Goal: Task Accomplishment & Management: Manage account settings

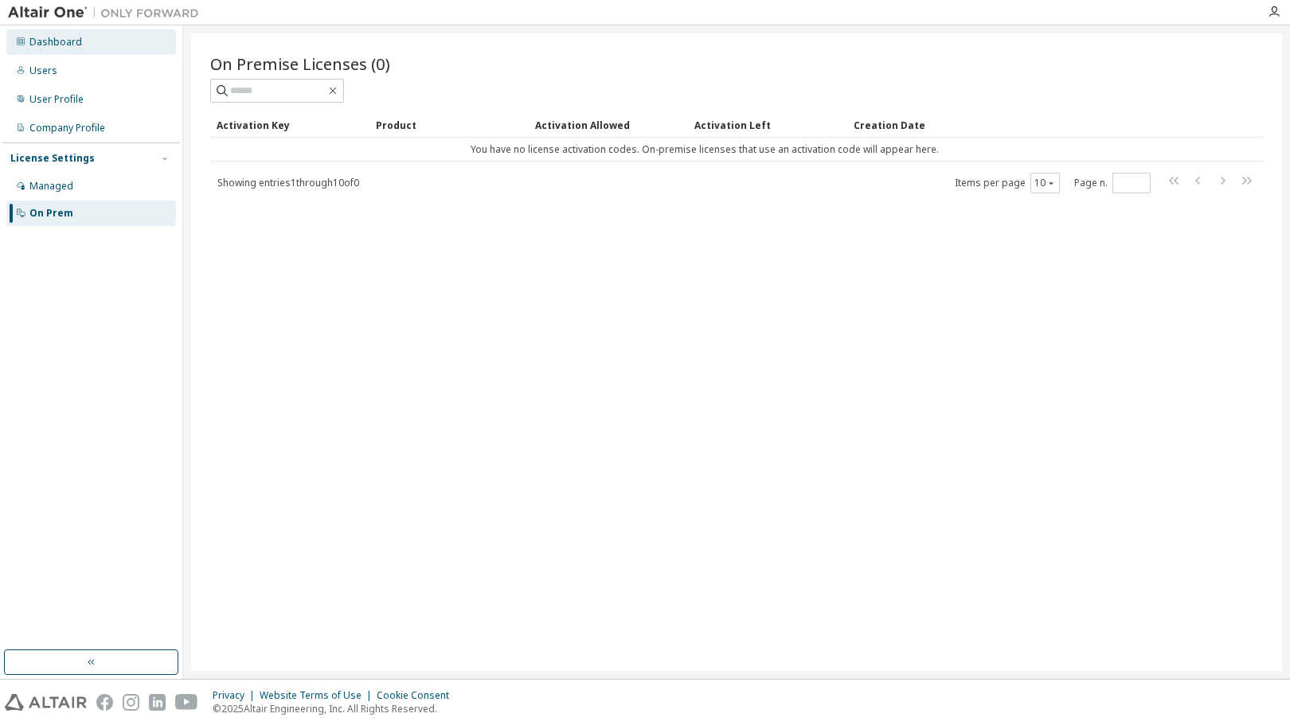
click at [64, 41] on div "Dashboard" at bounding box center [55, 42] width 53 height 13
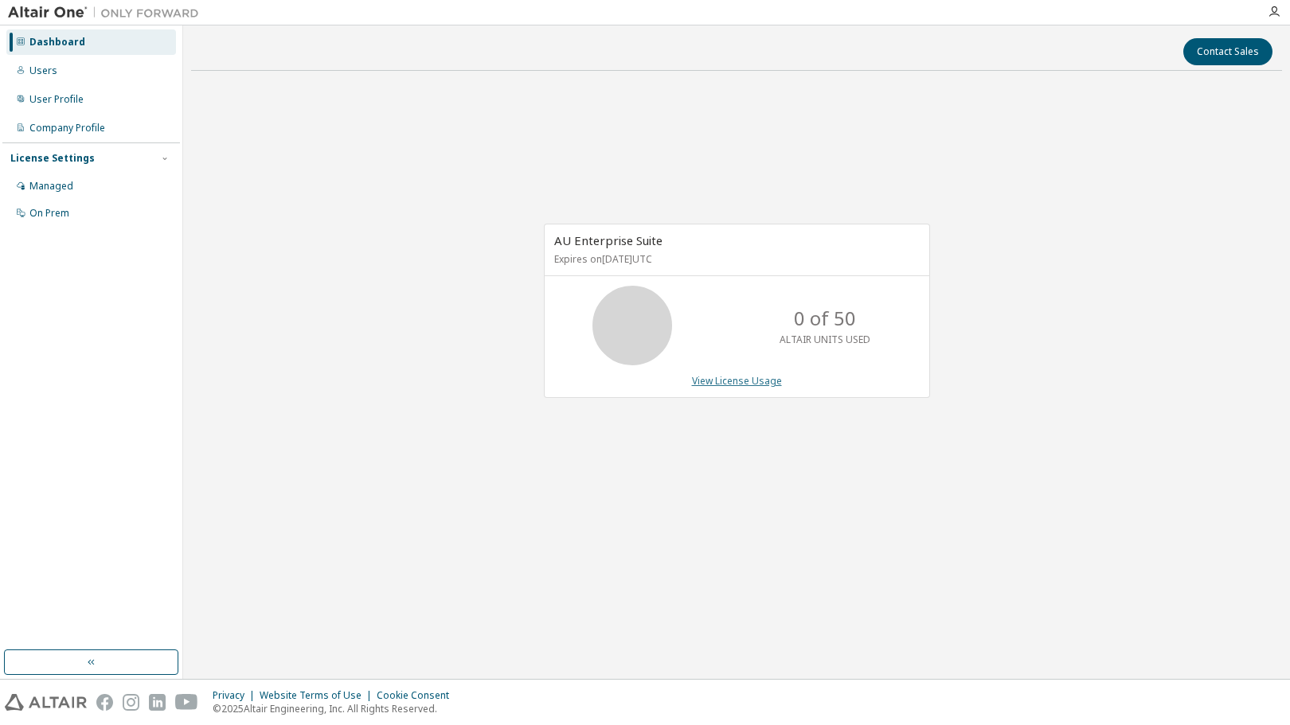
click at [747, 385] on link "View License Usage" at bounding box center [737, 381] width 90 height 14
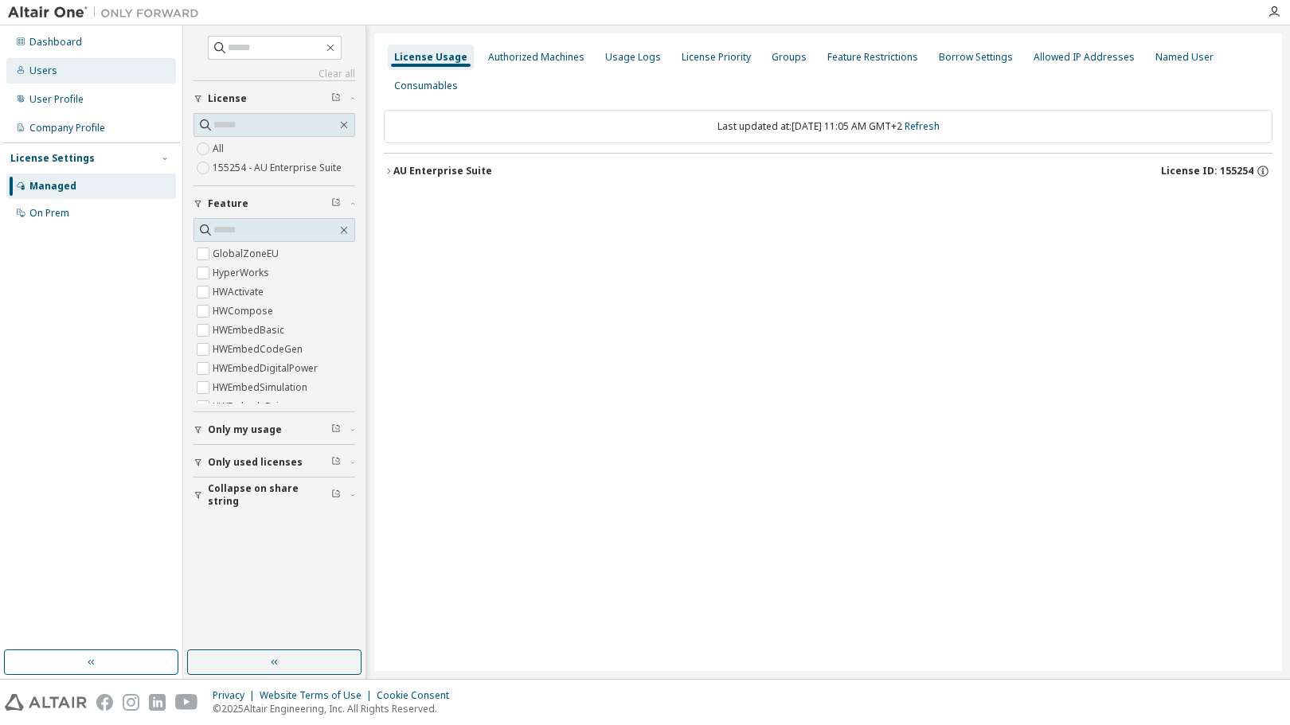
click at [46, 71] on div "Users" at bounding box center [43, 70] width 28 height 13
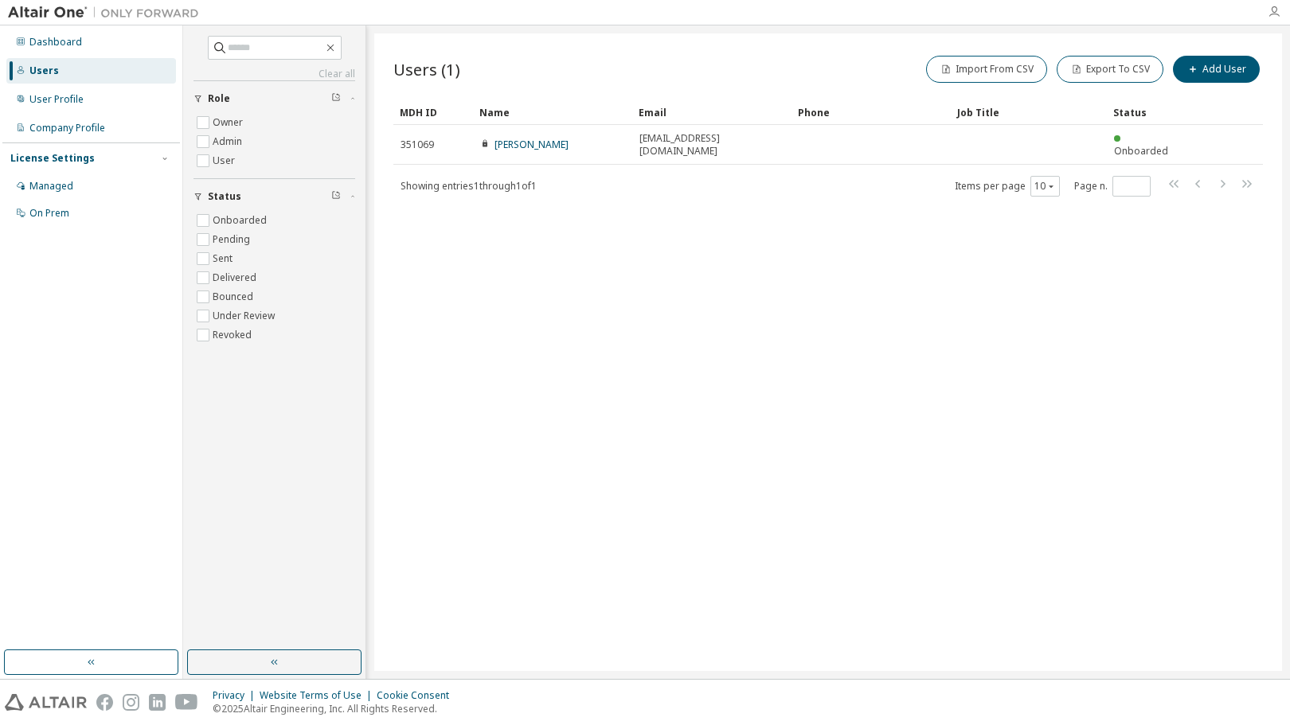
click at [1270, 14] on icon "button" at bounding box center [1273, 12] width 13 height 13
click at [890, 323] on div "Users (1) Import From CSV Export To CSV Add User Clear Load Save Save As Field …" at bounding box center [827, 352] width 907 height 638
click at [1272, 7] on icon "button" at bounding box center [1273, 12] width 13 height 13
click at [1275, 9] on icon "button" at bounding box center [1273, 12] width 13 height 13
click at [626, 395] on div "Users (1) Import From CSV Export To CSV Add User Clear Load Save Save As Field …" at bounding box center [827, 352] width 907 height 638
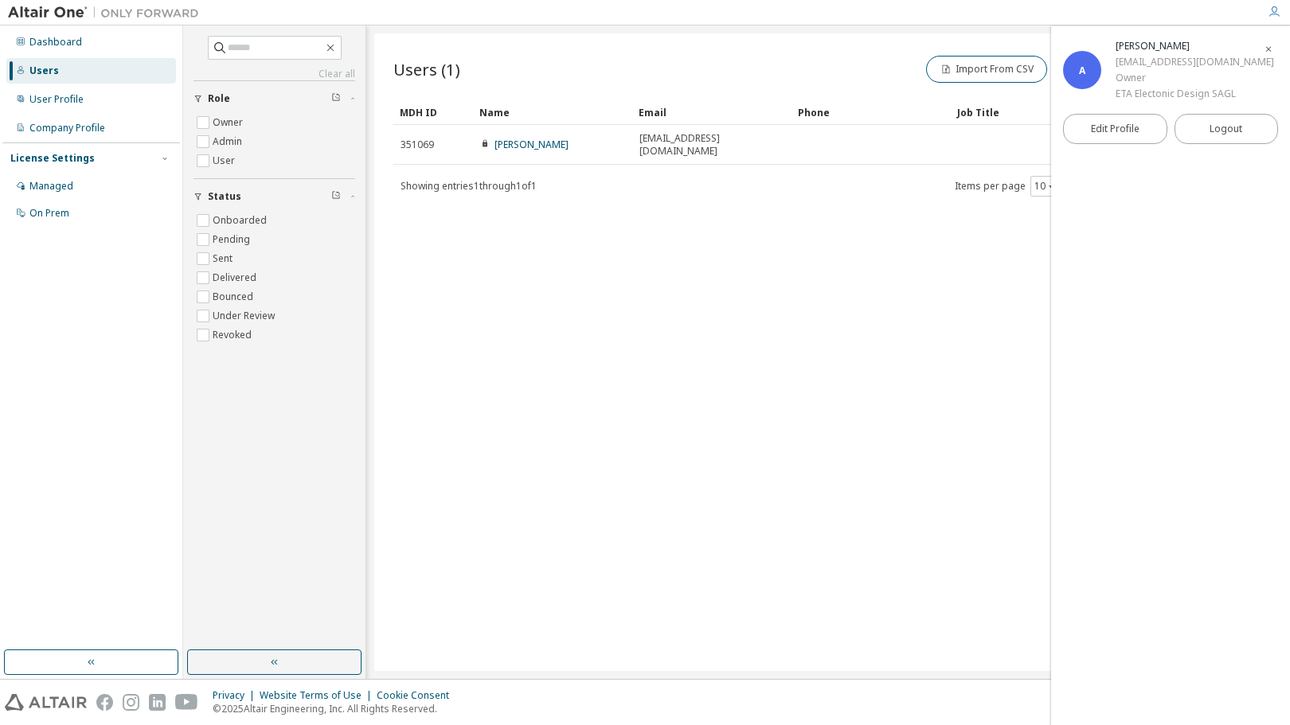
click at [96, 306] on div "Dashboard Users User Profile Company Profile License Settings Managed On Prem" at bounding box center [91, 338] width 178 height 620
click at [57, 96] on div "User Profile" at bounding box center [56, 99] width 54 height 13
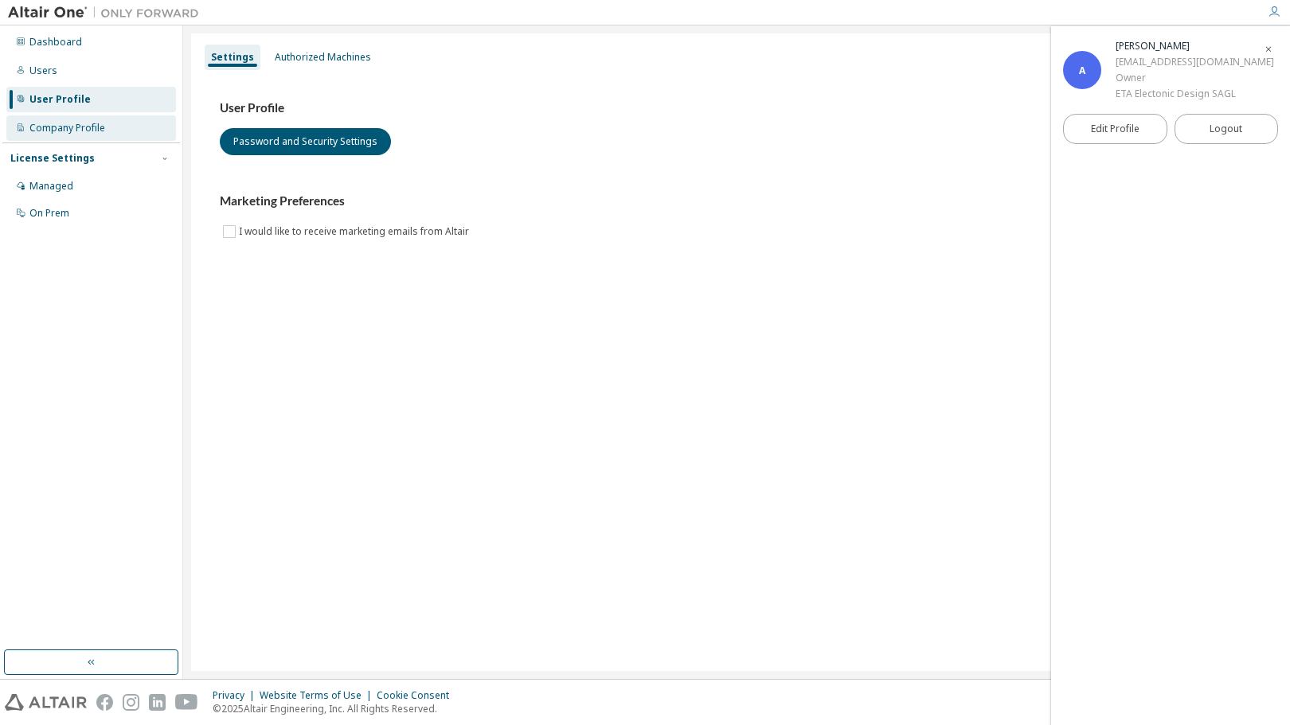
click at [73, 127] on div "Company Profile" at bounding box center [67, 128] width 76 height 13
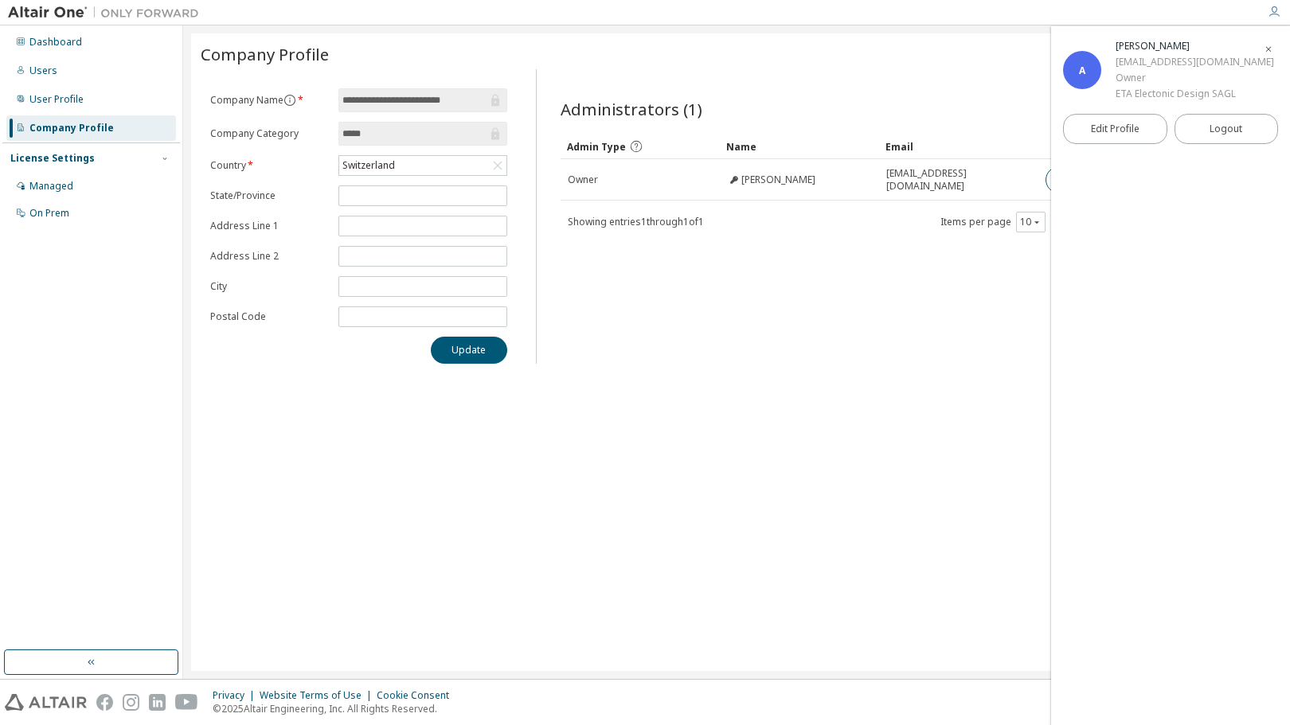
click at [420, 134] on input "*****" at bounding box center [414, 134] width 145 height 16
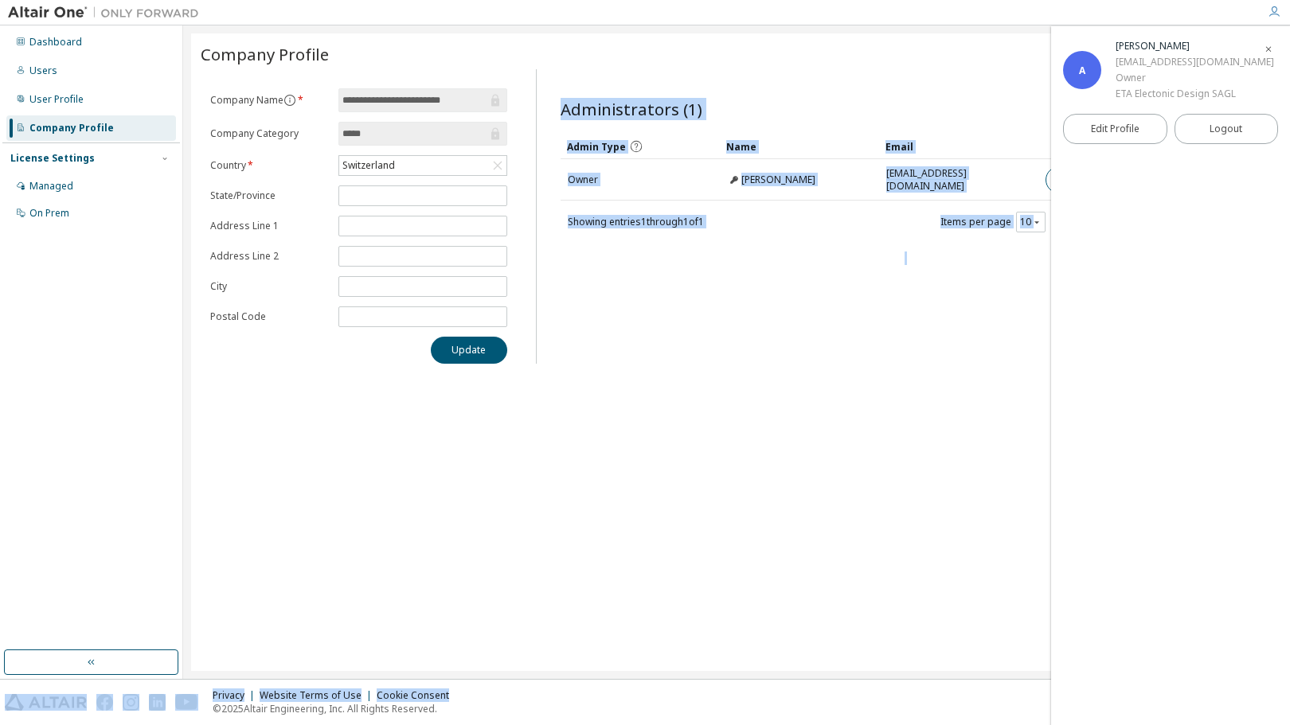
drag, startPoint x: 583, startPoint y: 676, endPoint x: 694, endPoint y: 683, distance: 110.9
click at [694, 683] on div "**********" at bounding box center [645, 362] width 1290 height 725
click at [862, 409] on div "**********" at bounding box center [736, 352] width 1091 height 638
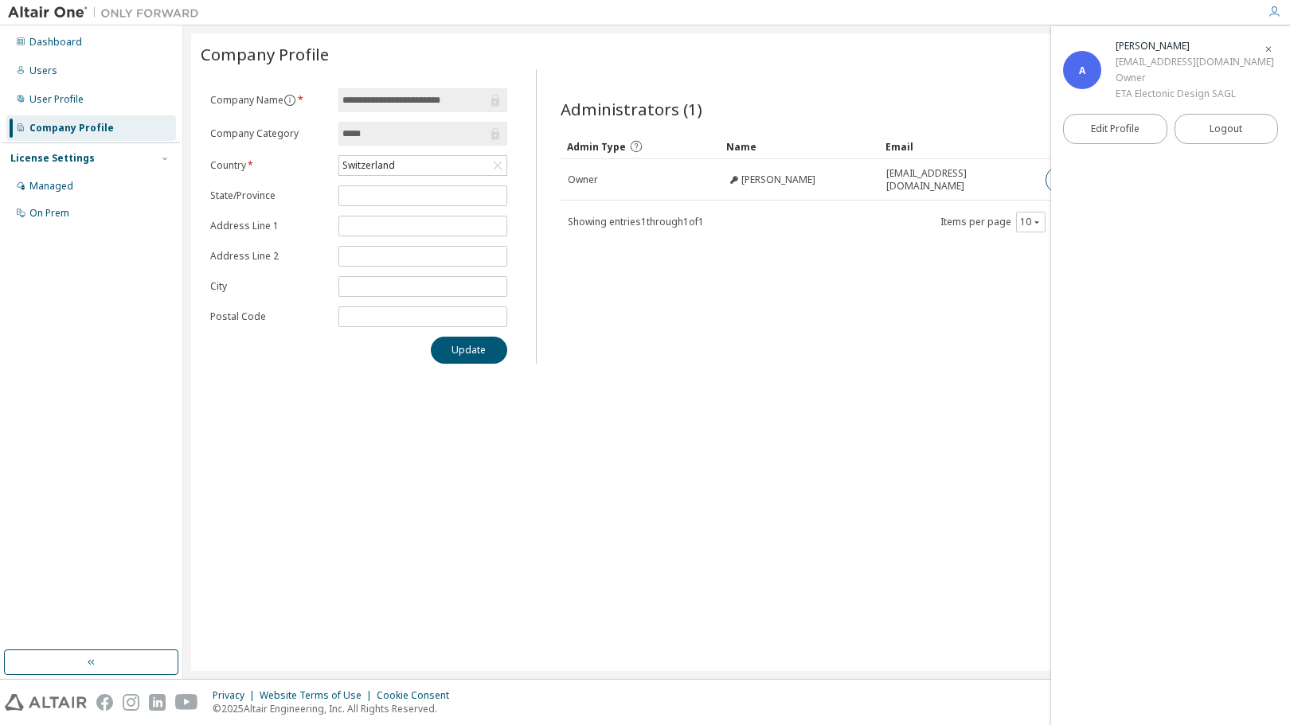
click at [866, 304] on div "Administrators (1) Clear Load Save Save As Field Operator Value Select filter S…" at bounding box center [904, 221] width 727 height 285
click at [1268, 45] on icon "button" at bounding box center [1268, 50] width 10 height 10
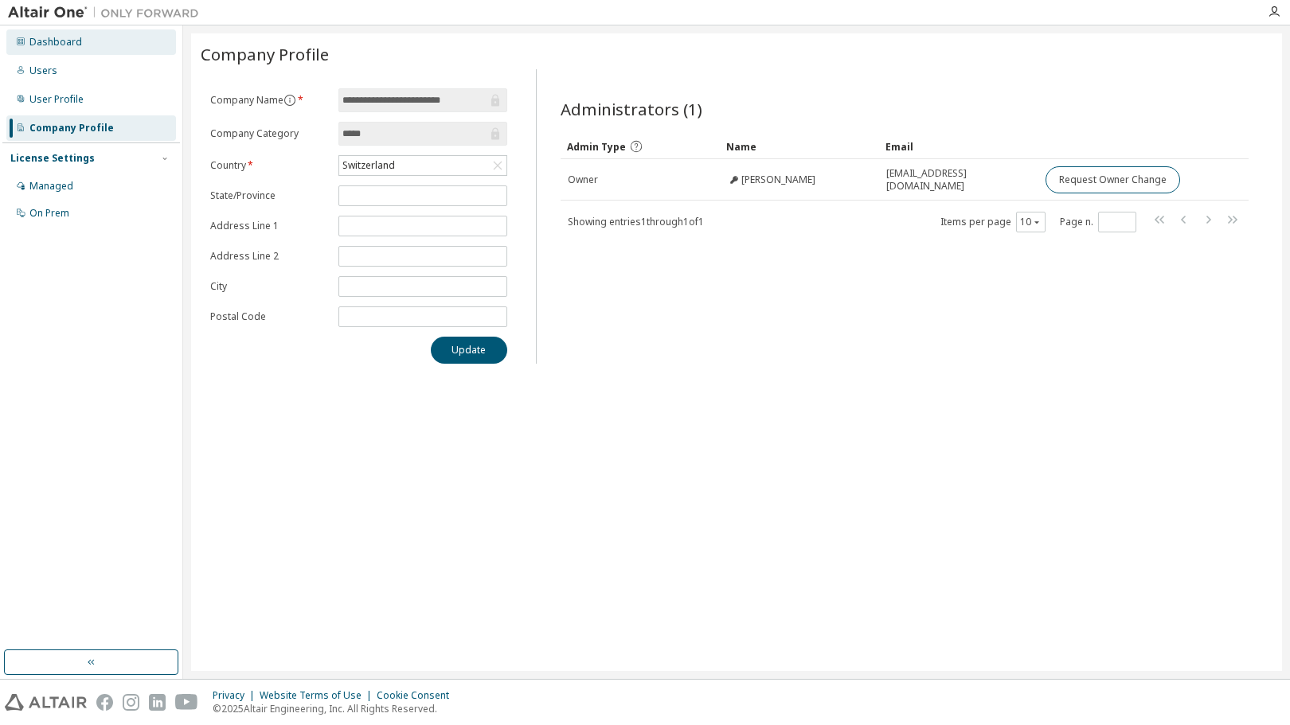
click at [51, 45] on div "Dashboard" at bounding box center [55, 42] width 53 height 13
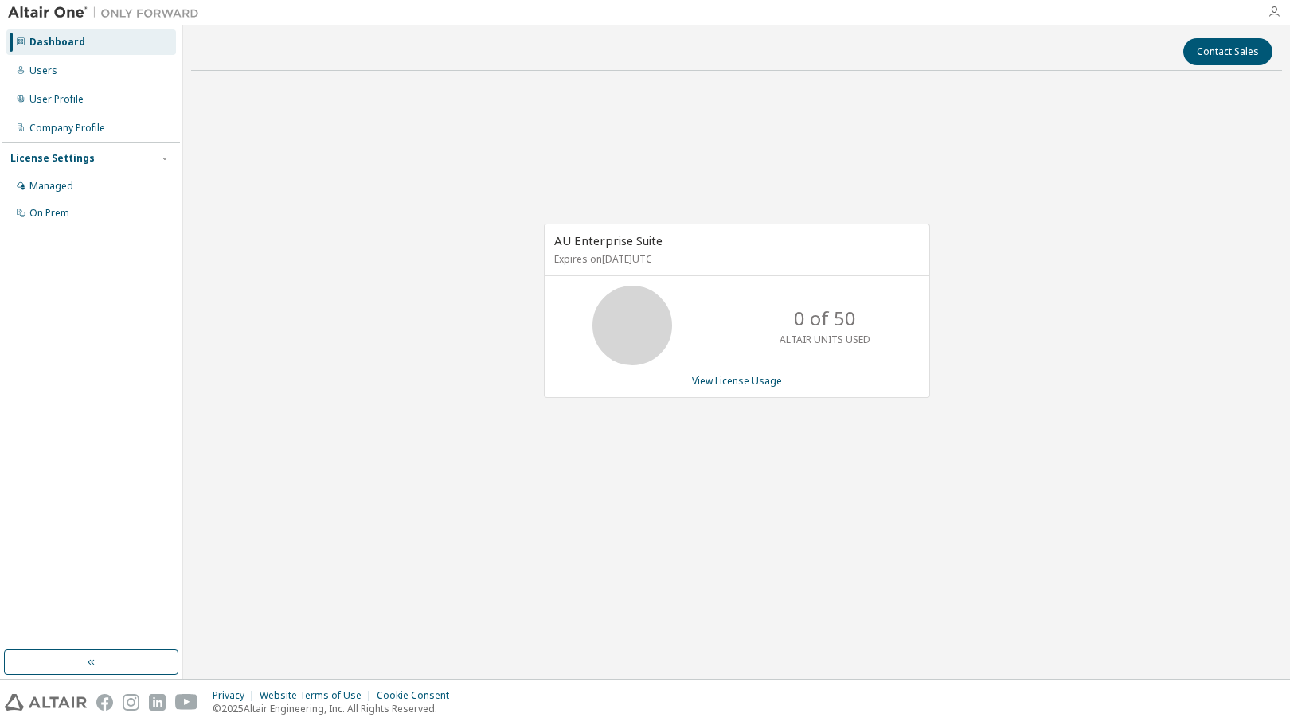
click at [1274, 14] on icon "button" at bounding box center [1273, 12] width 13 height 13
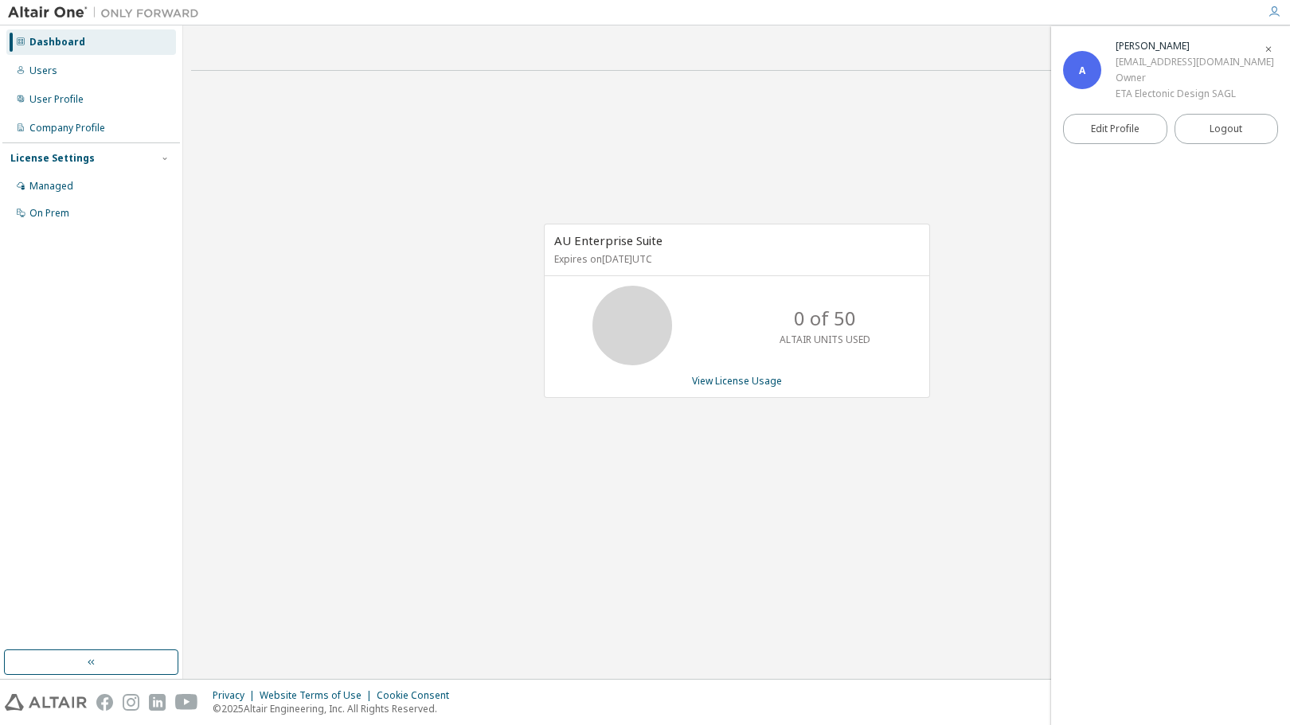
click at [387, 143] on div "AU Enterprise Suite Expires on [DATE] UTC 0 of 50 ALTAIR UNITS USED View Licens…" at bounding box center [736, 319] width 1091 height 471
click at [1274, 10] on icon "button" at bounding box center [1273, 12] width 13 height 13
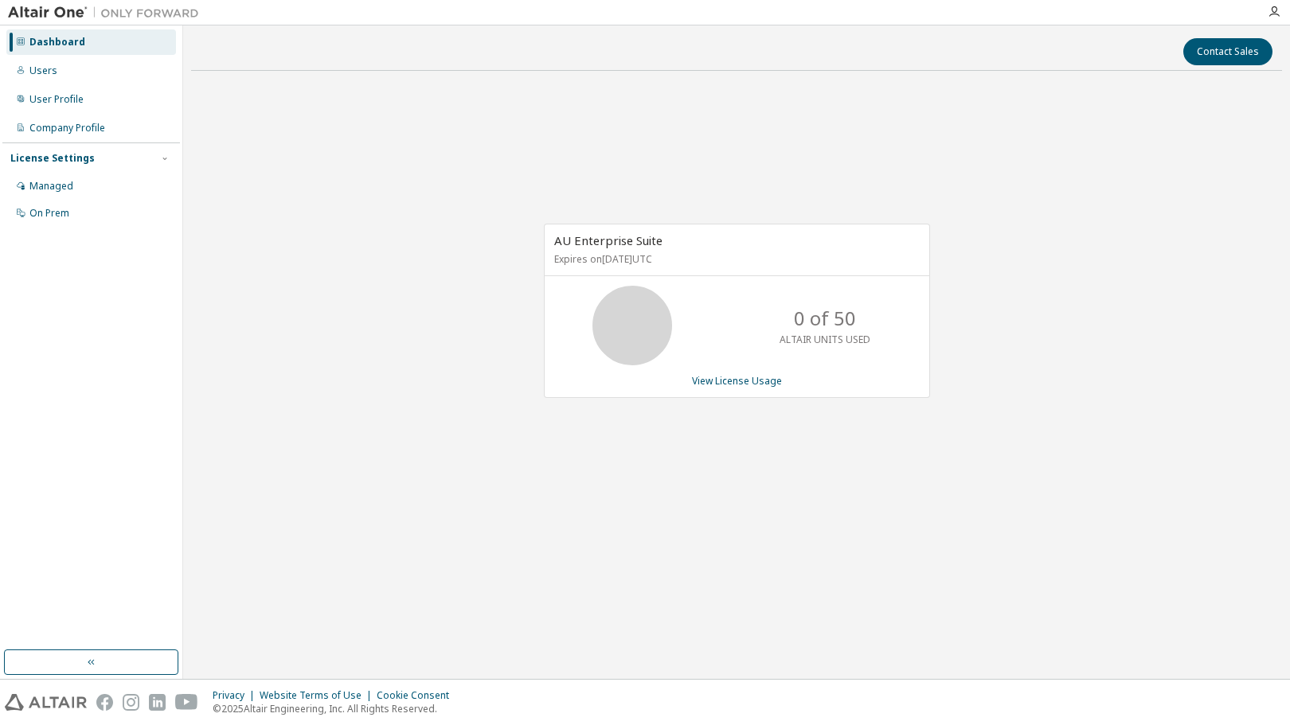
click at [347, 170] on div "AU Enterprise Suite Expires on [DATE] UTC 0 of 50 ALTAIR UNITS USED View Licens…" at bounding box center [736, 319] width 1091 height 471
click at [1274, 8] on icon "button" at bounding box center [1273, 12] width 13 height 13
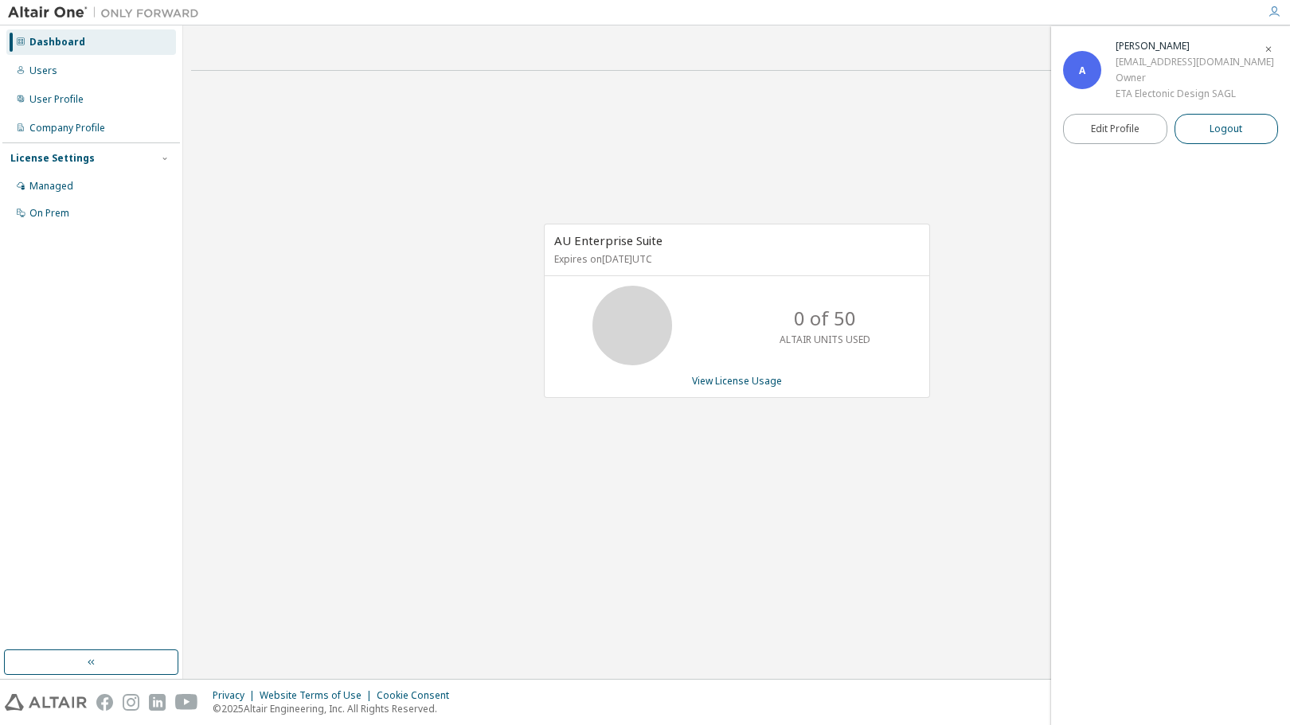
click at [1235, 126] on span "Logout" at bounding box center [1225, 129] width 33 height 16
